Goal: Task Accomplishment & Management: Manage account settings

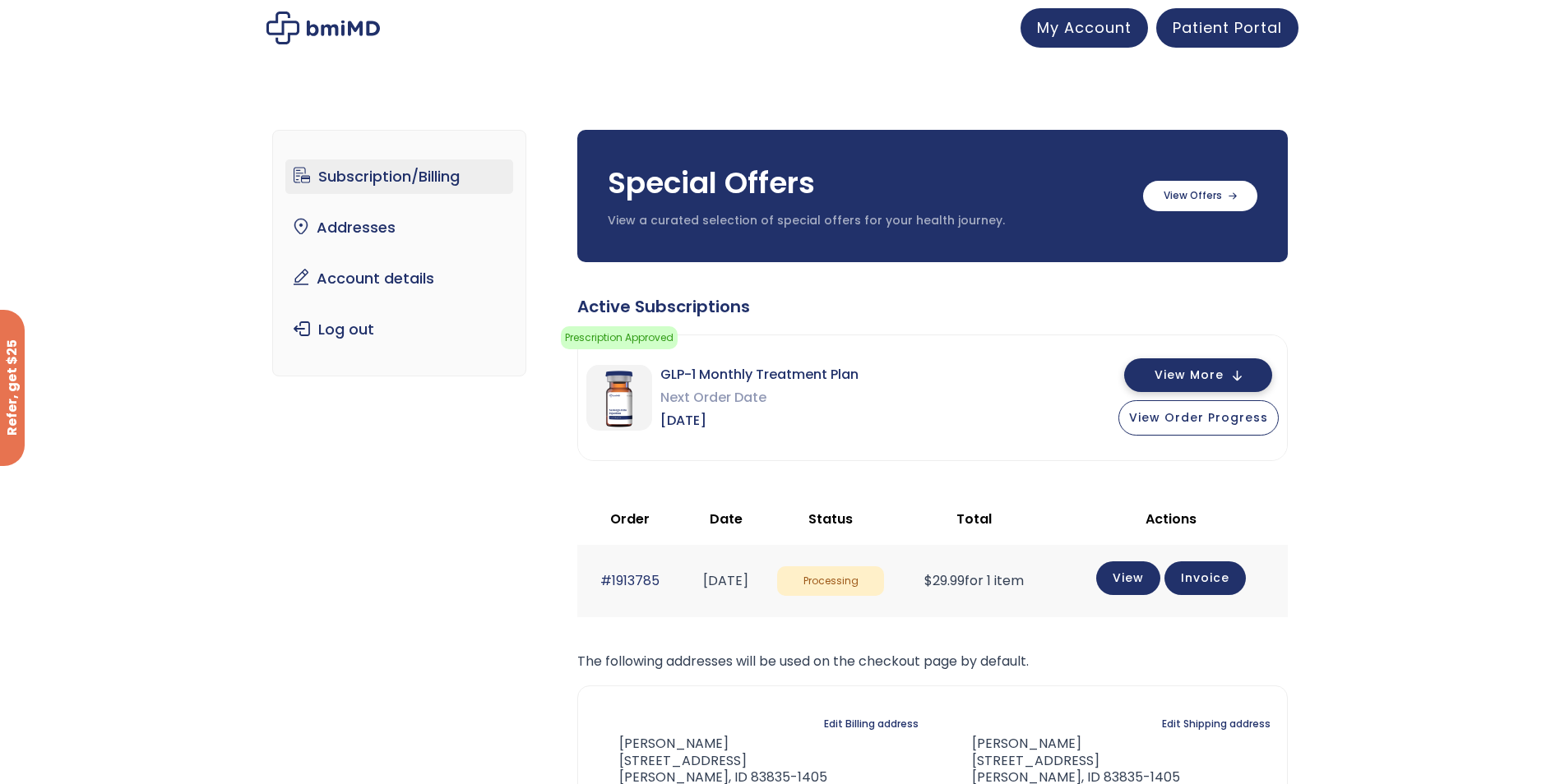
click at [1237, 370] on button "View More" at bounding box center [1198, 375] width 148 height 33
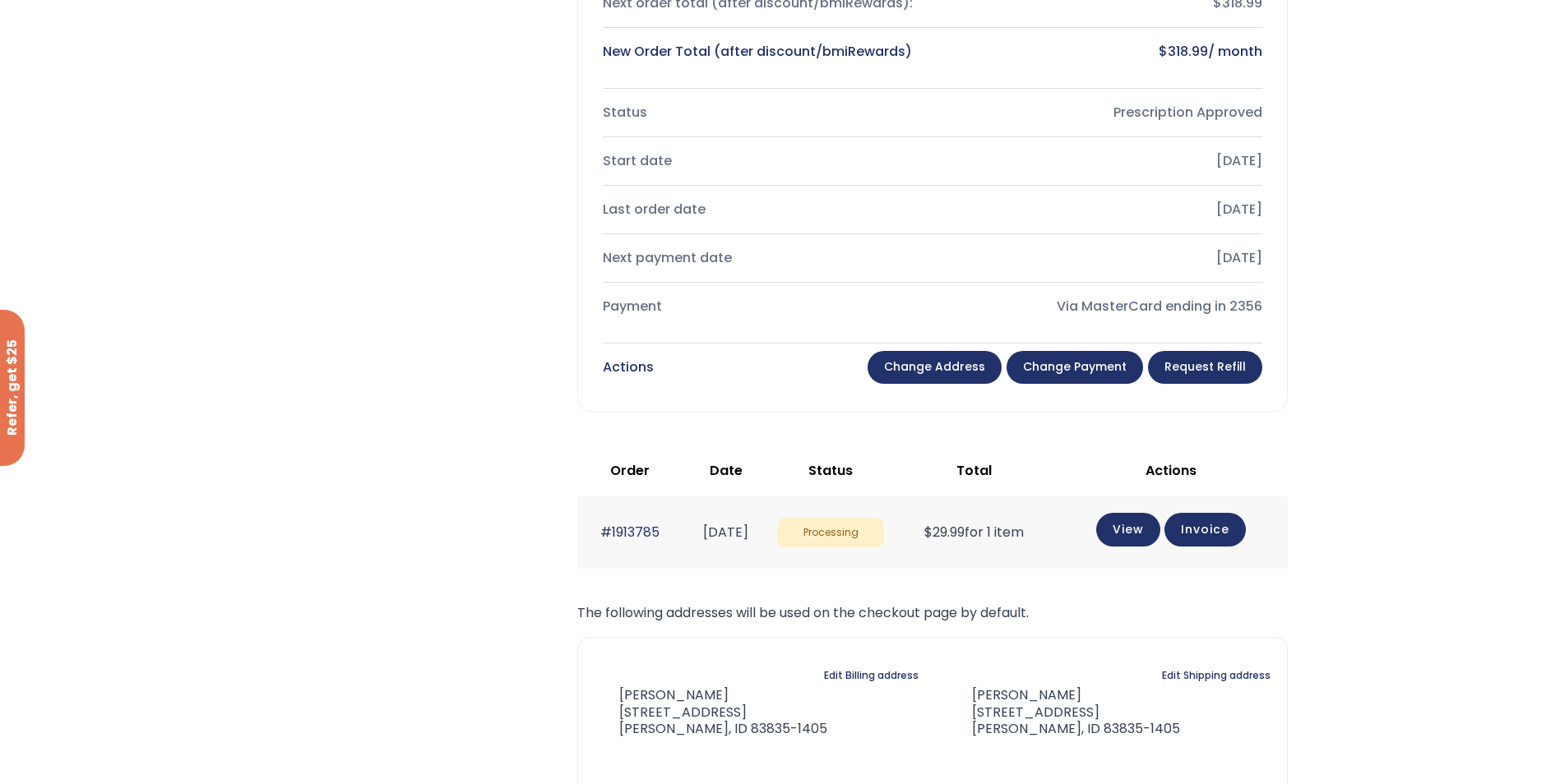
scroll to position [684, 0]
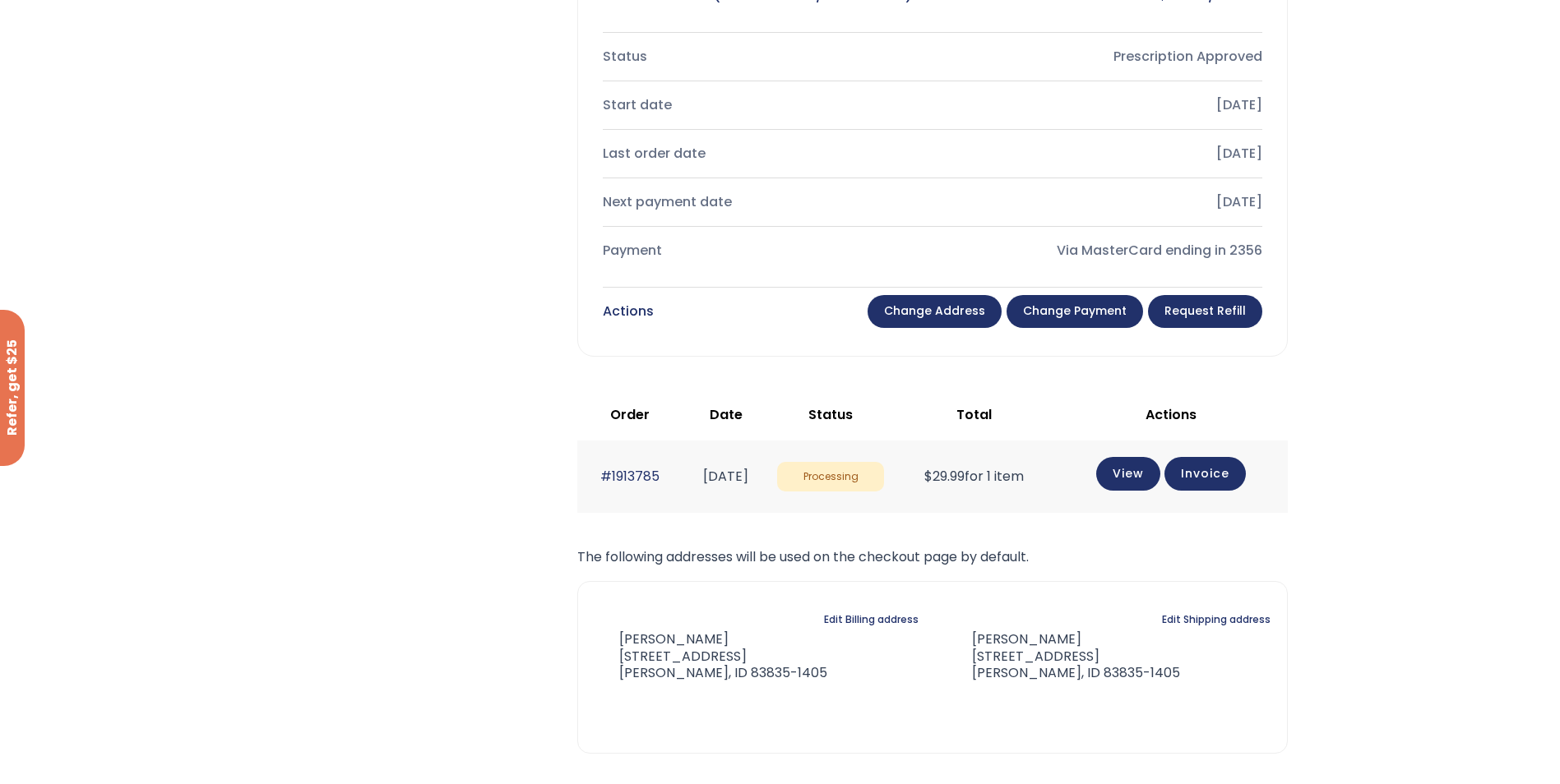
click at [1060, 305] on link "Change payment" at bounding box center [1074, 311] width 136 height 33
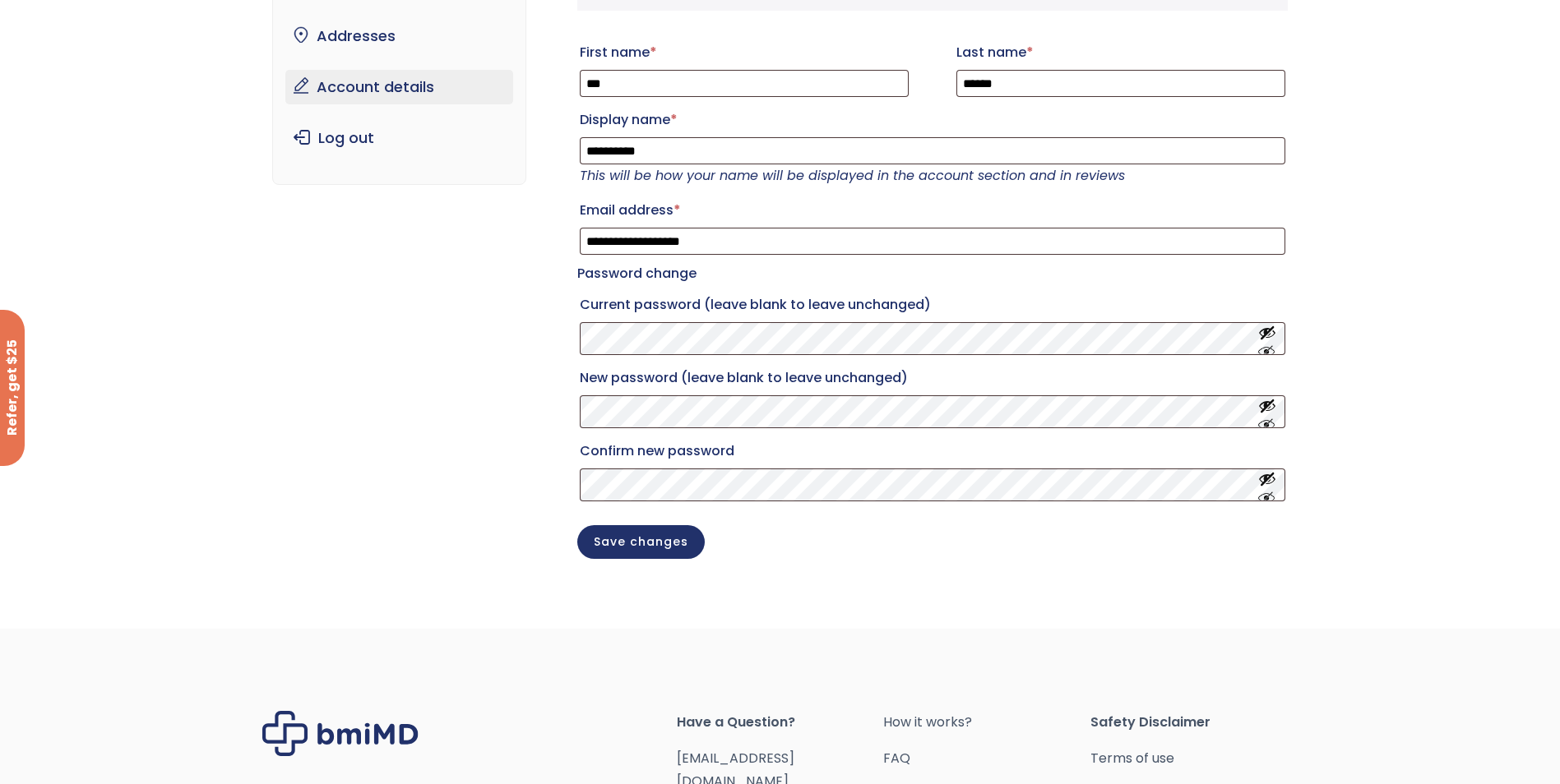
scroll to position [411, 0]
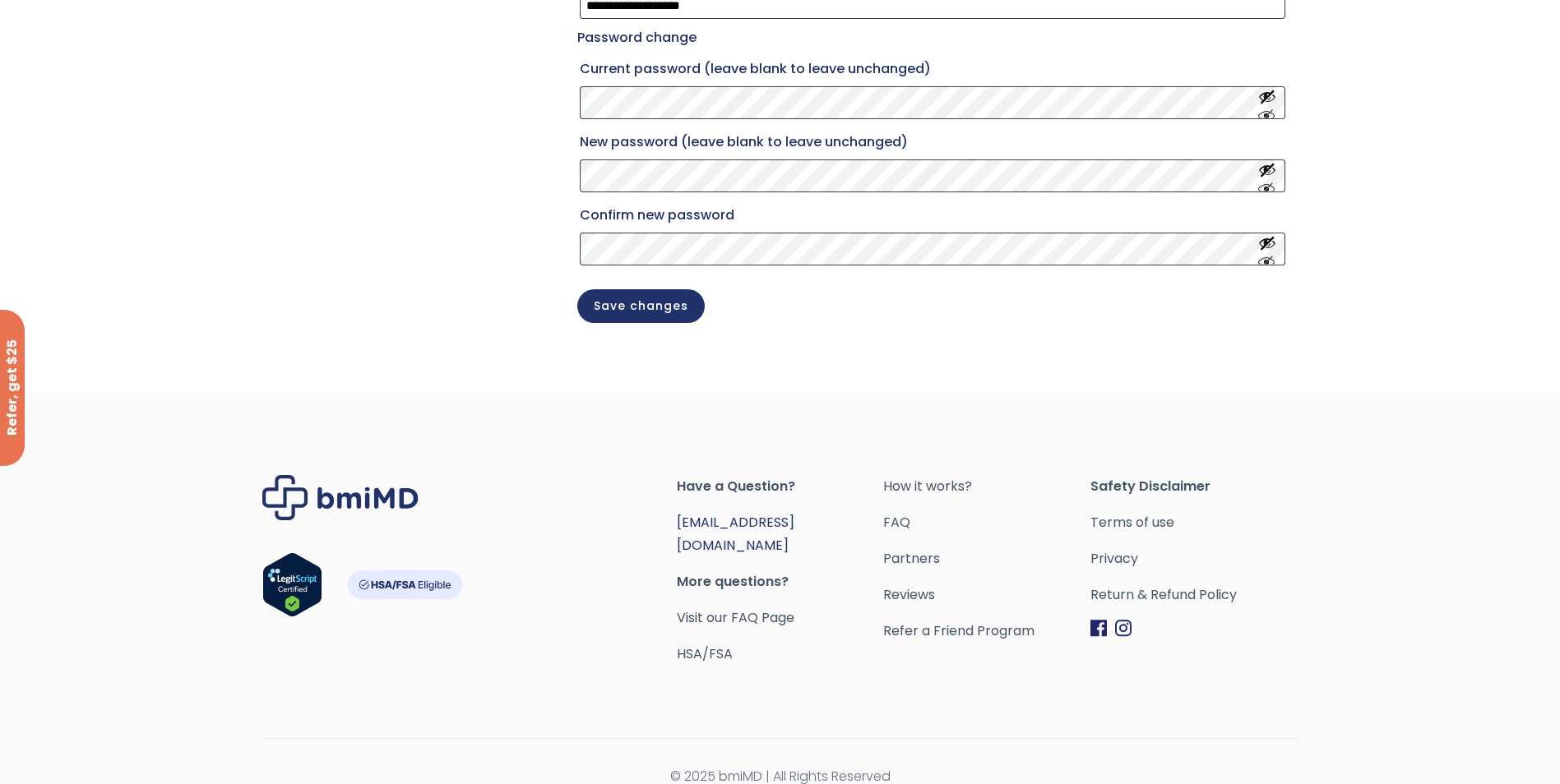
click at [744, 539] on link "[EMAIL_ADDRESS][DOMAIN_NAME]" at bounding box center [735, 534] width 118 height 42
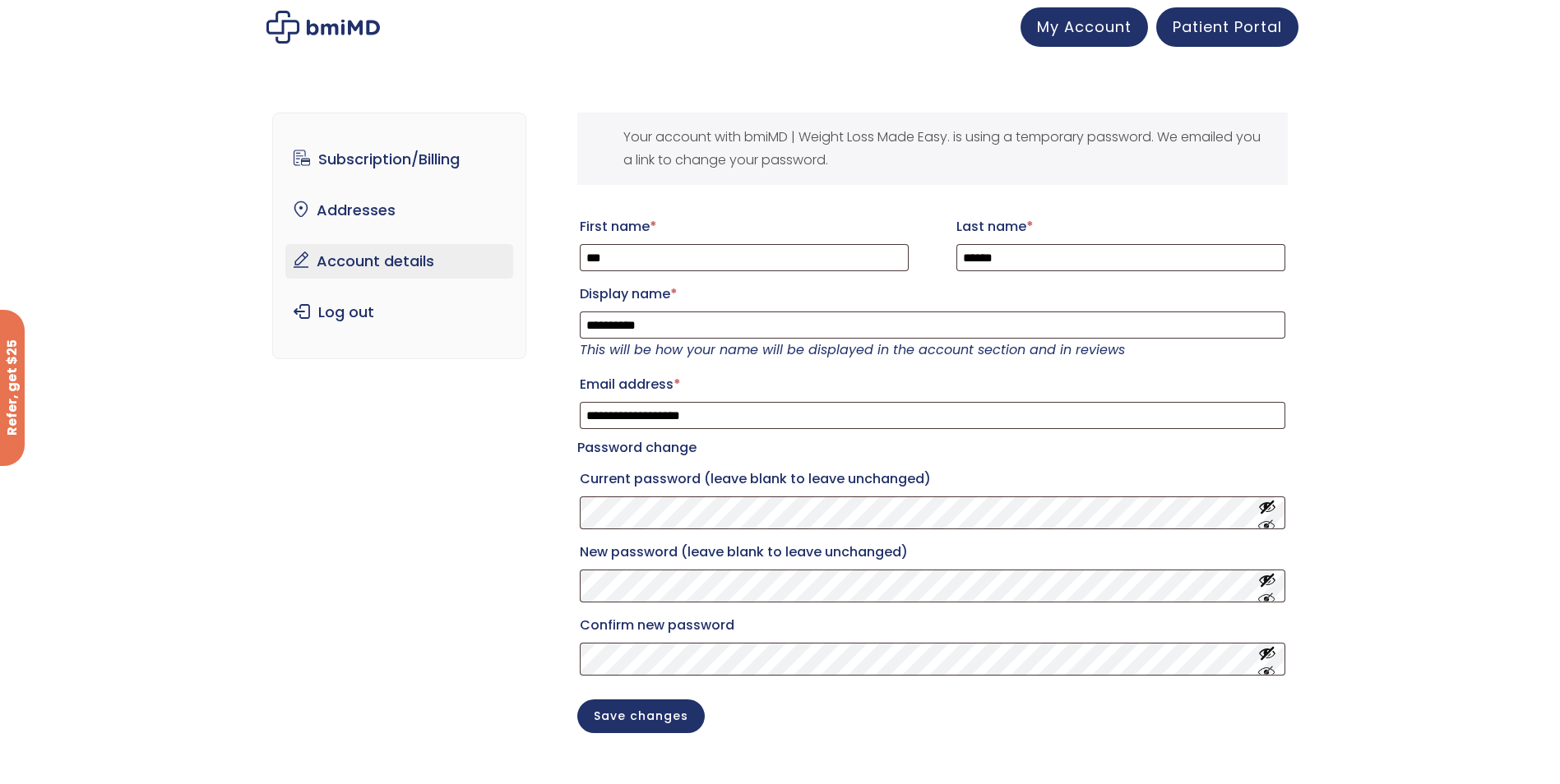
scroll to position [0, 0]
click at [1098, 30] on span "My Account" at bounding box center [1084, 25] width 94 height 21
